Goal: Find specific page/section: Find specific page/section

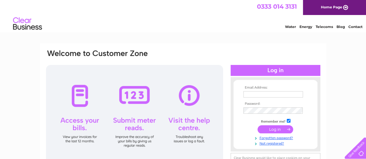
click at [254, 95] on input "text" at bounding box center [273, 94] width 60 height 6
type input "rdwebb1@btinternet.com"
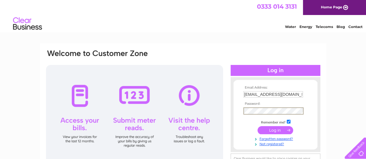
click at [258, 126] on input "submit" at bounding box center [276, 130] width 36 height 8
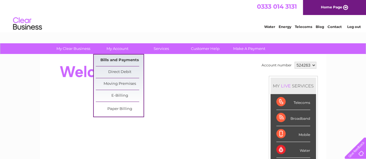
click at [119, 61] on link "Bills and Payments" at bounding box center [120, 61] width 48 height 12
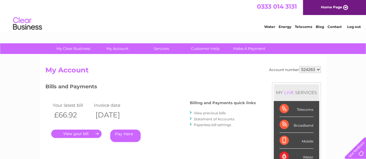
click at [82, 134] on link "." at bounding box center [76, 134] width 50 height 8
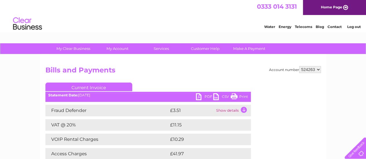
click at [207, 96] on link "PDF" at bounding box center [204, 97] width 17 height 8
